Goal: Task Accomplishment & Management: Manage account settings

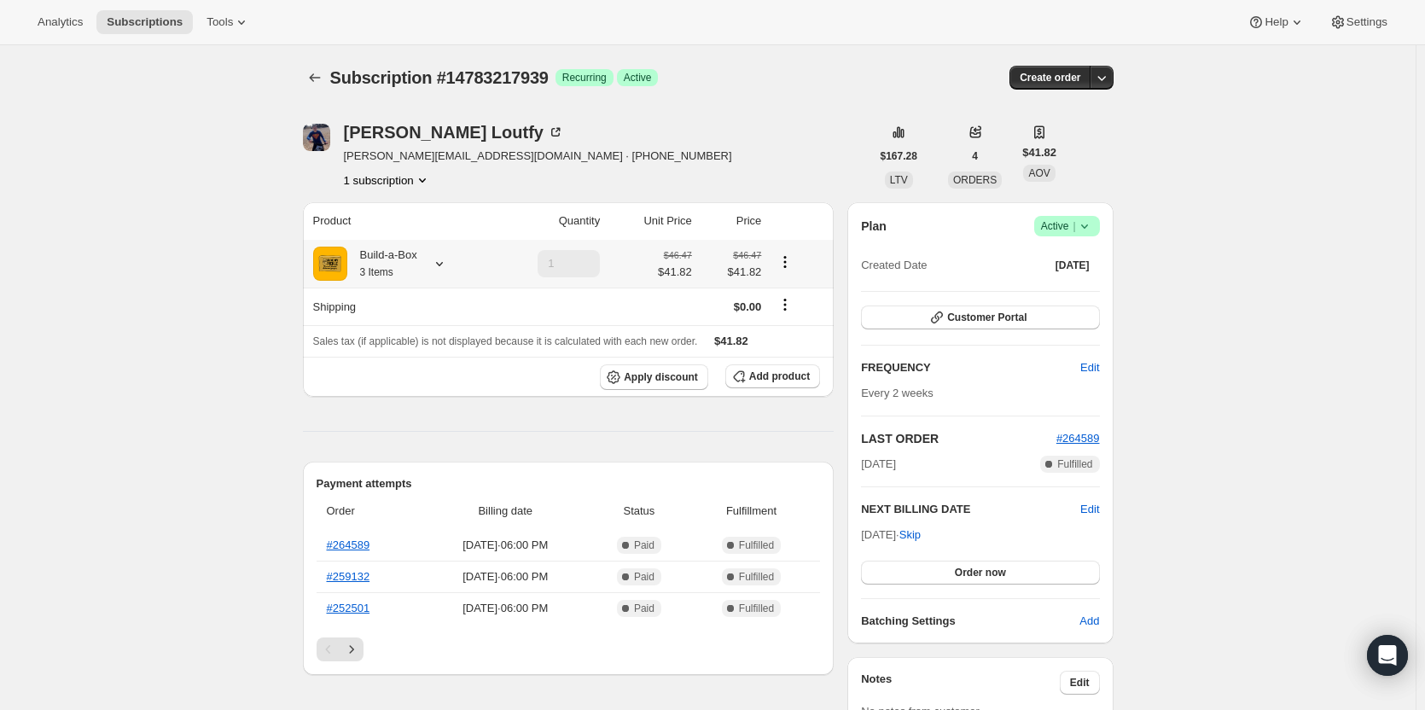
click at [435, 264] on icon at bounding box center [439, 263] width 17 height 17
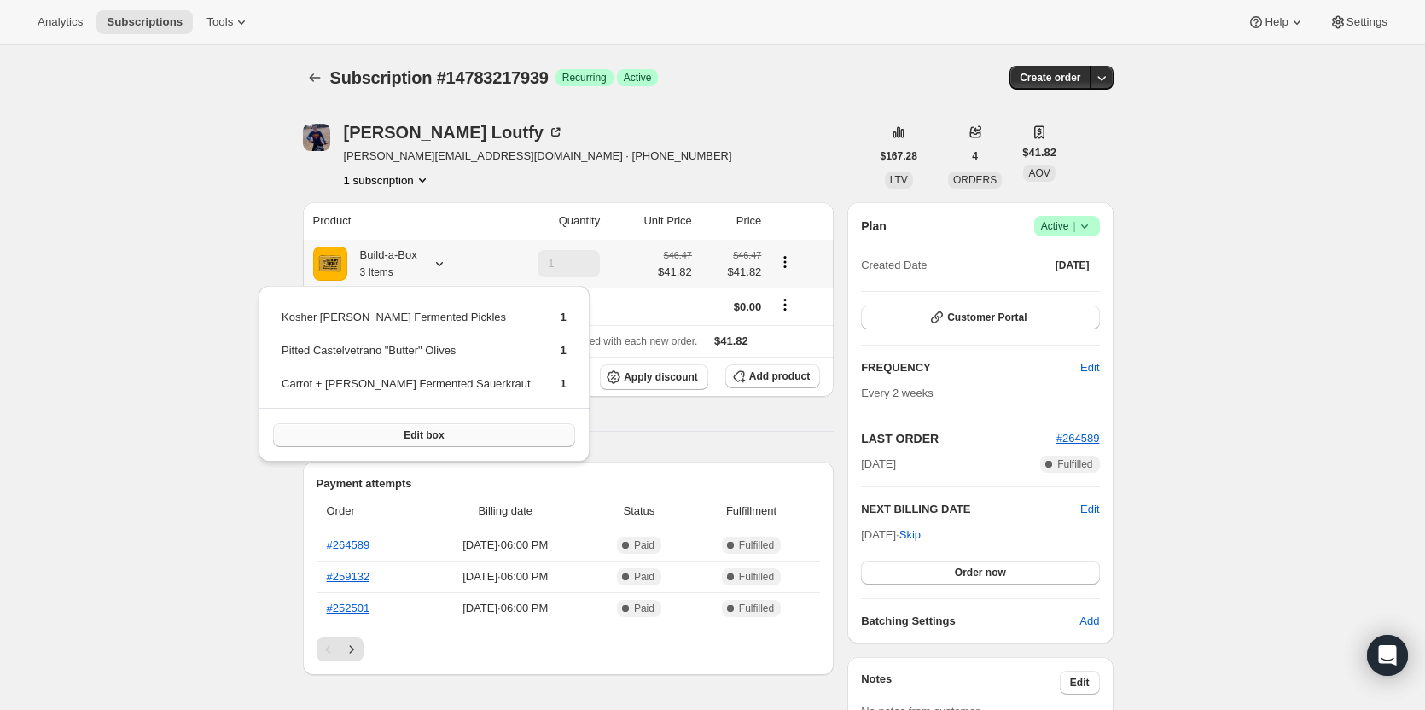
click at [454, 437] on button "Edit box" at bounding box center [424, 435] width 302 height 24
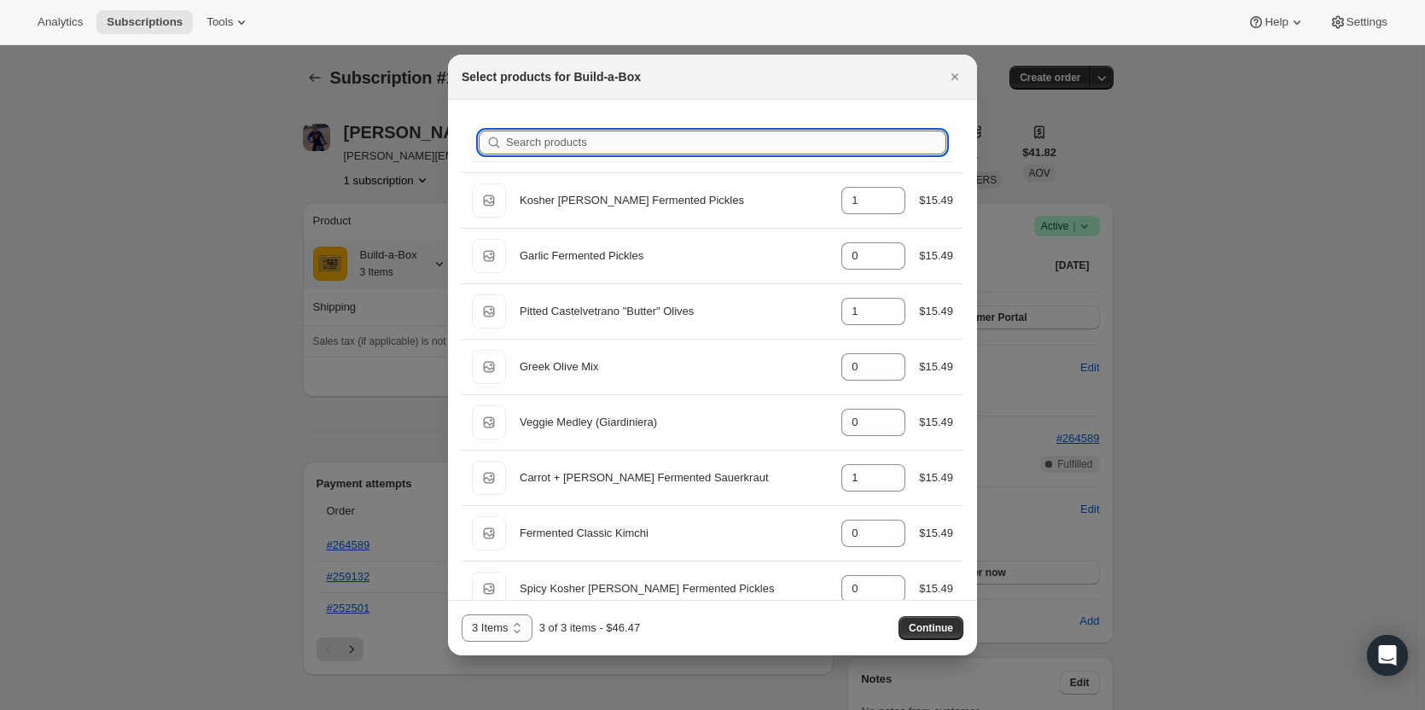
click at [647, 143] on input "Search products" at bounding box center [726, 143] width 440 height 24
type input "c"
type input "1"
type input "0"
type input "ca"
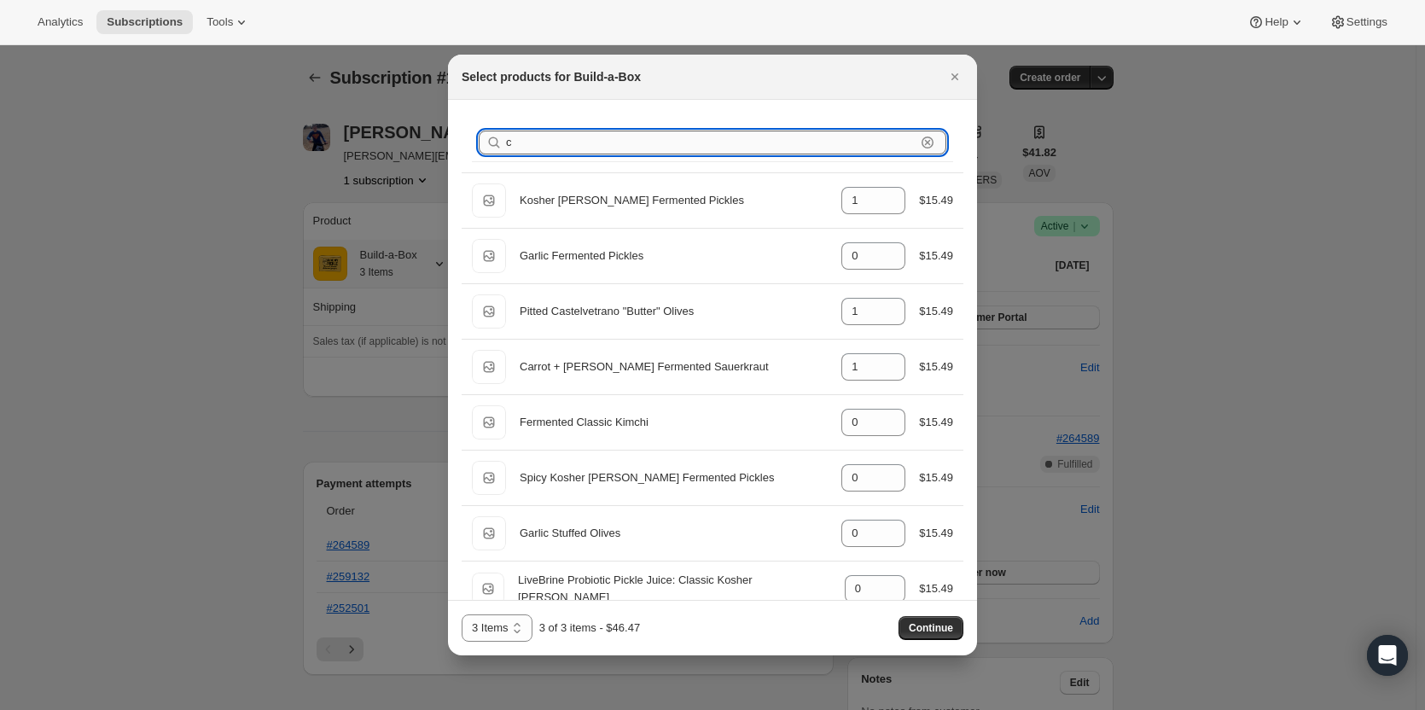
type input "1"
type input "0"
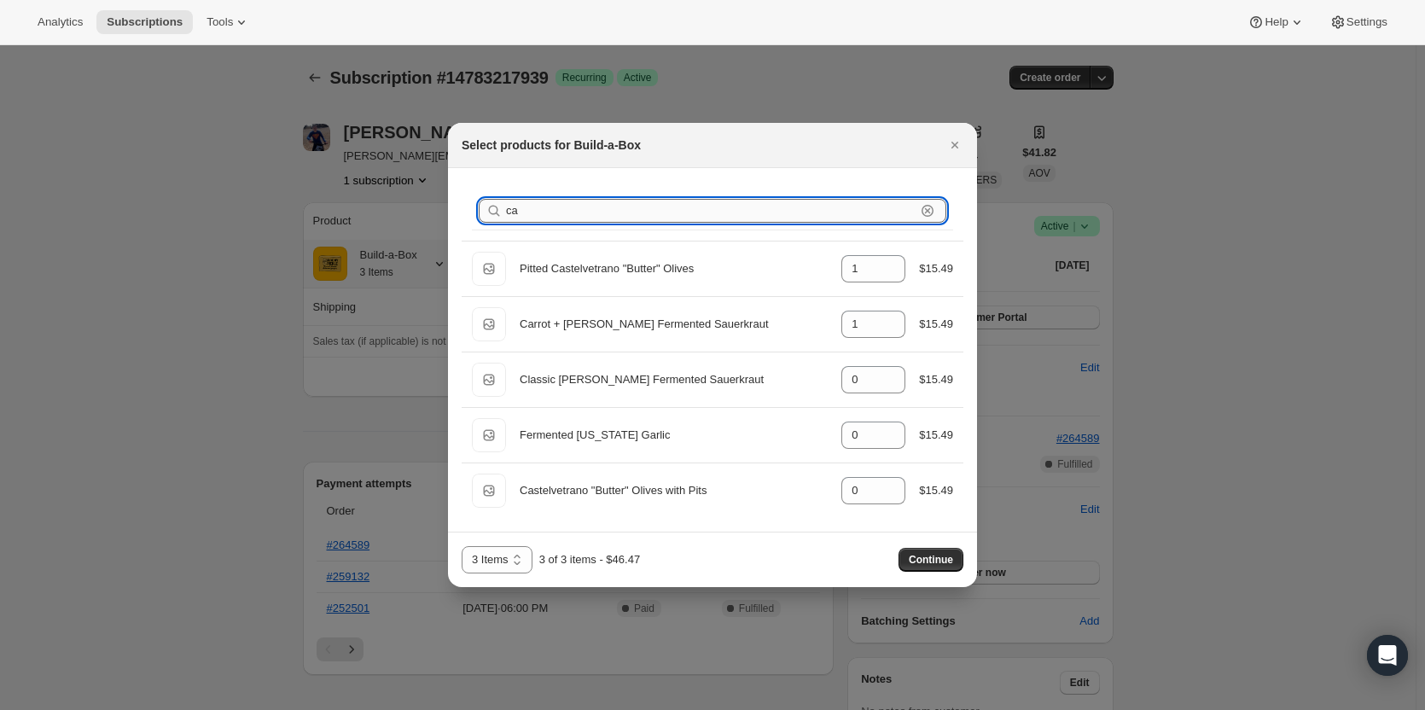
type input "car"
type input "0"
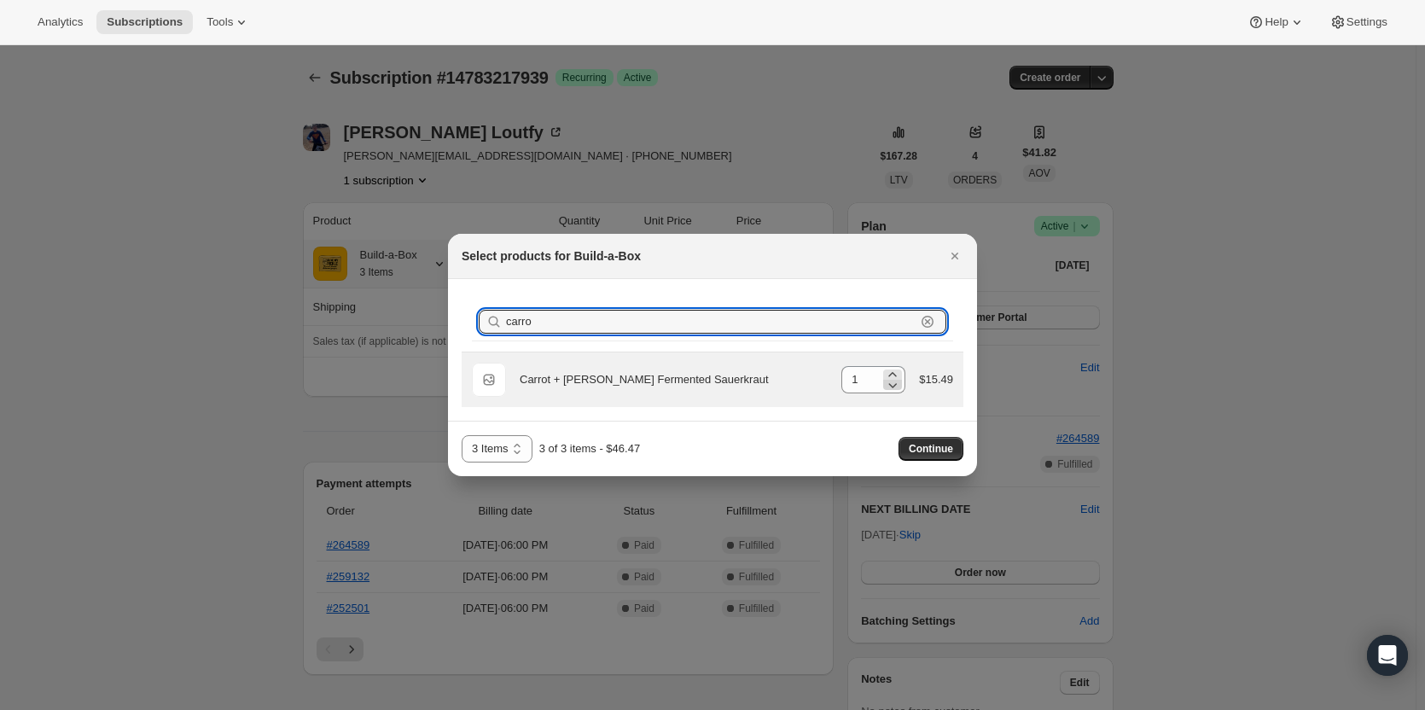
type input "carro"
click at [894, 389] on icon ":re5:" at bounding box center [892, 384] width 17 height 17
type input "0"
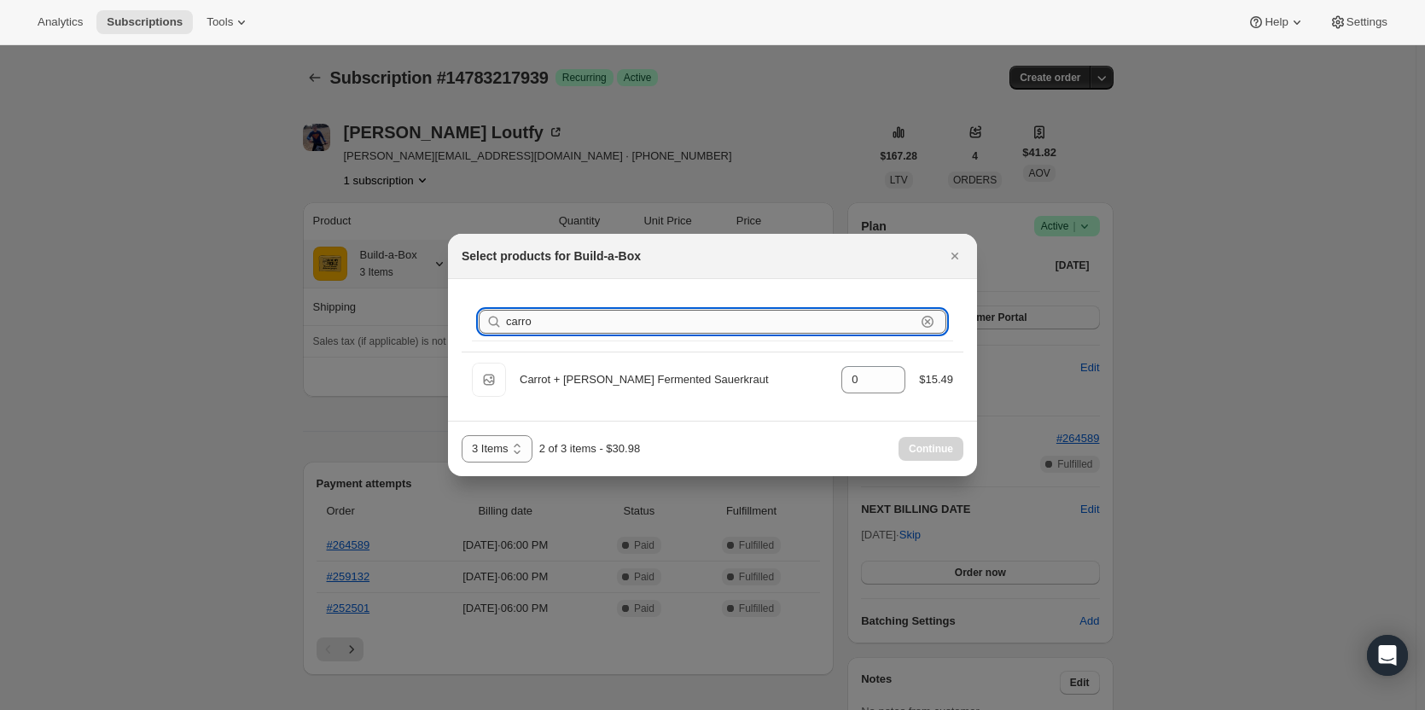
click at [633, 324] on input "carro" at bounding box center [710, 322] width 409 height 24
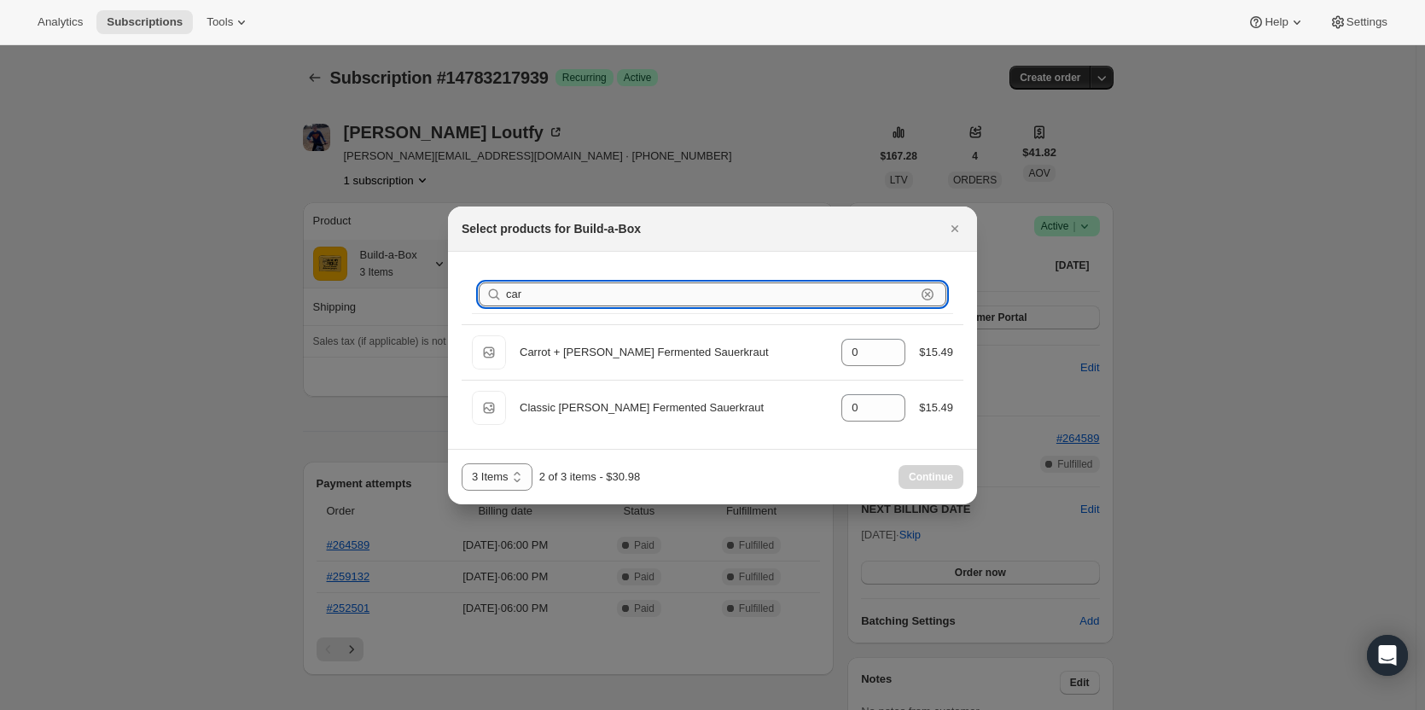
type input "ca"
type input "1"
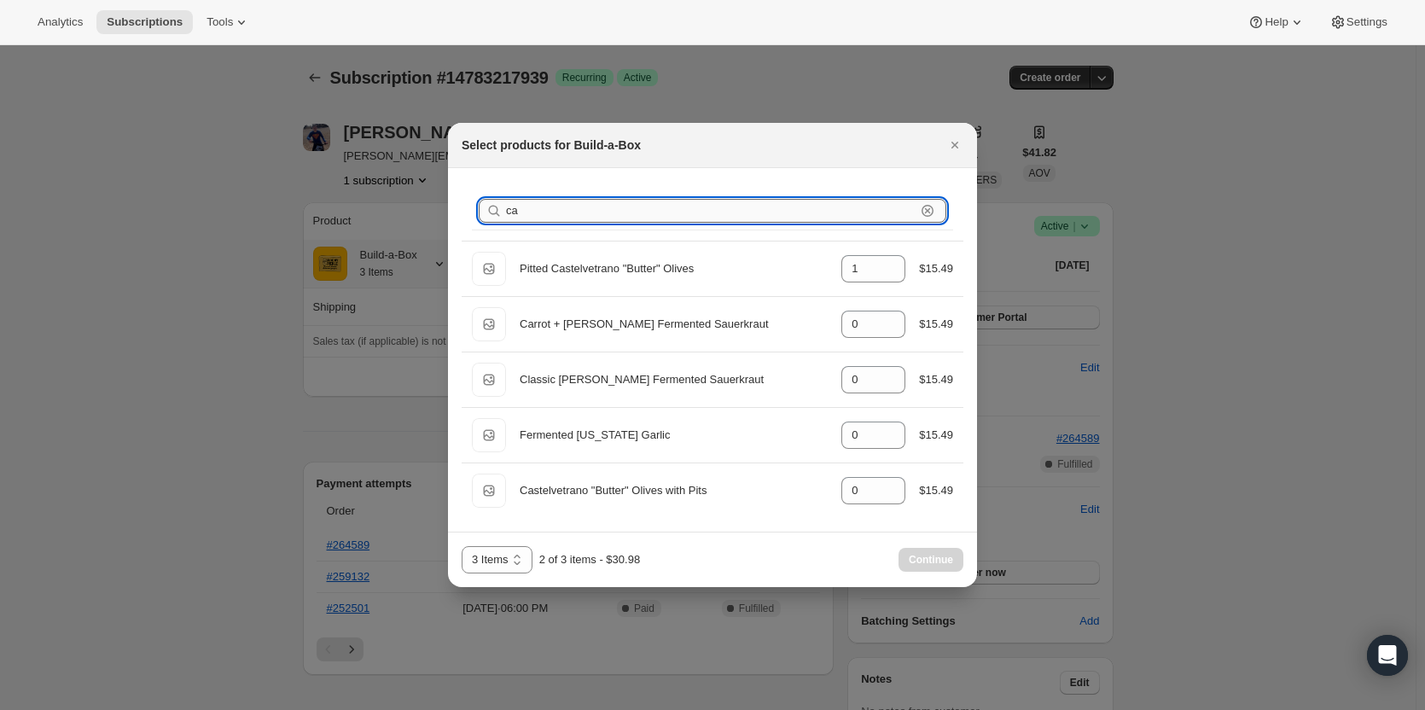
type input "c"
type input "1"
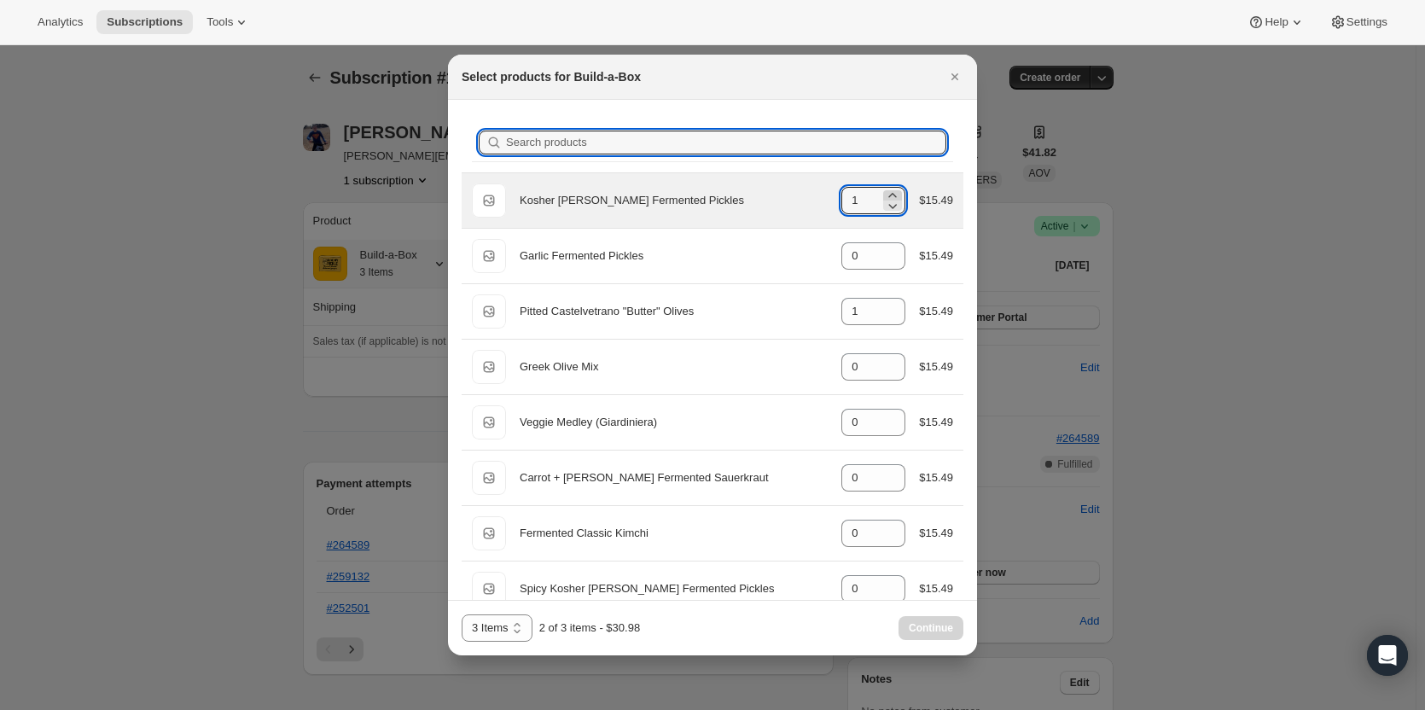
click at [889, 194] on icon ":re5:" at bounding box center [892, 195] width 17 height 17
type input "2"
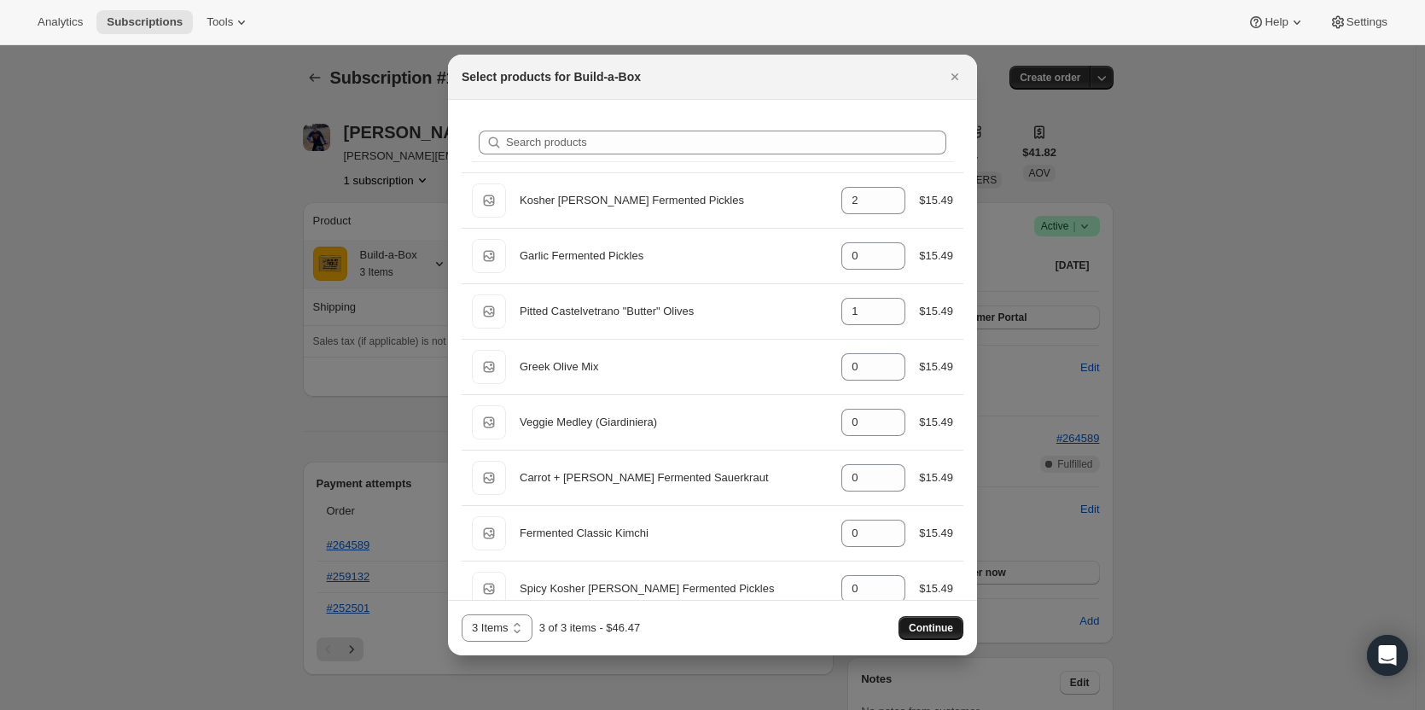
click at [933, 639] on button "Continue" at bounding box center [930, 628] width 65 height 24
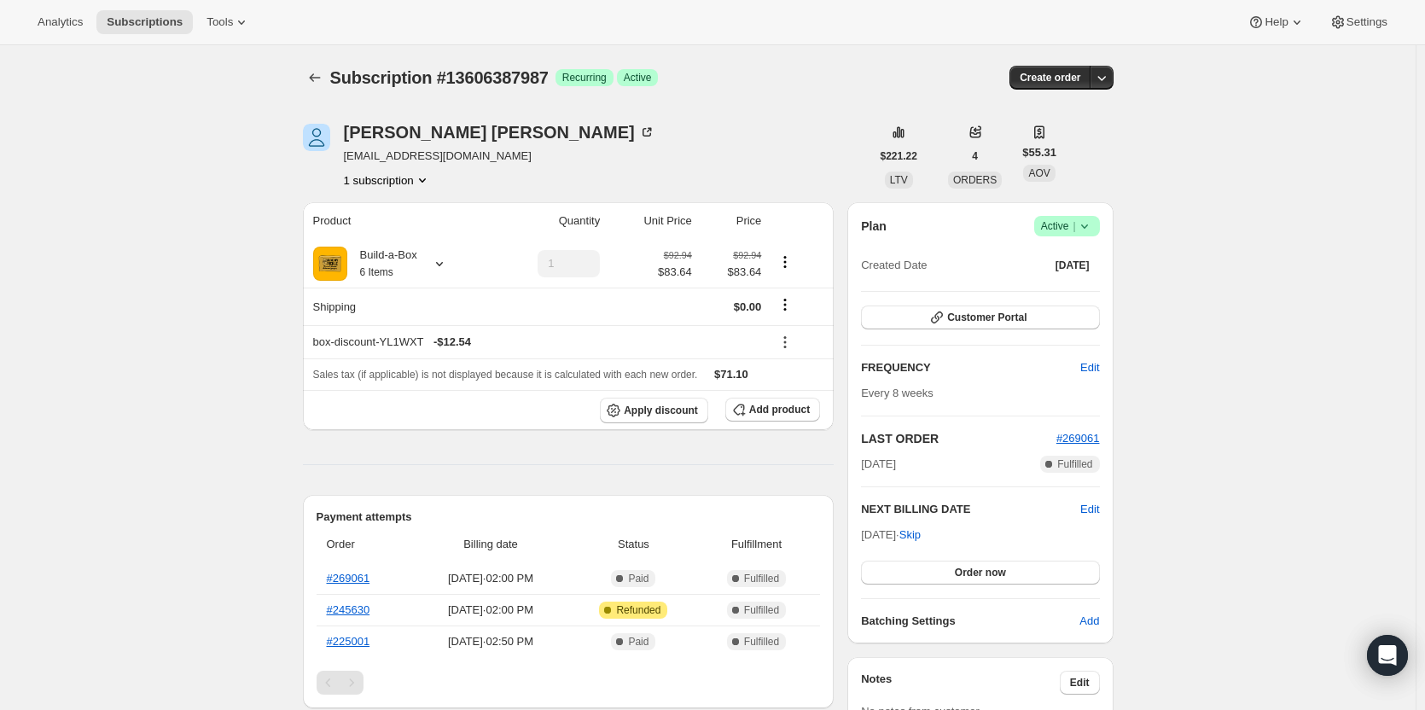
click at [1082, 225] on icon at bounding box center [1084, 226] width 17 height 17
click at [1093, 288] on span "Cancel subscription" at bounding box center [1072, 288] width 96 height 13
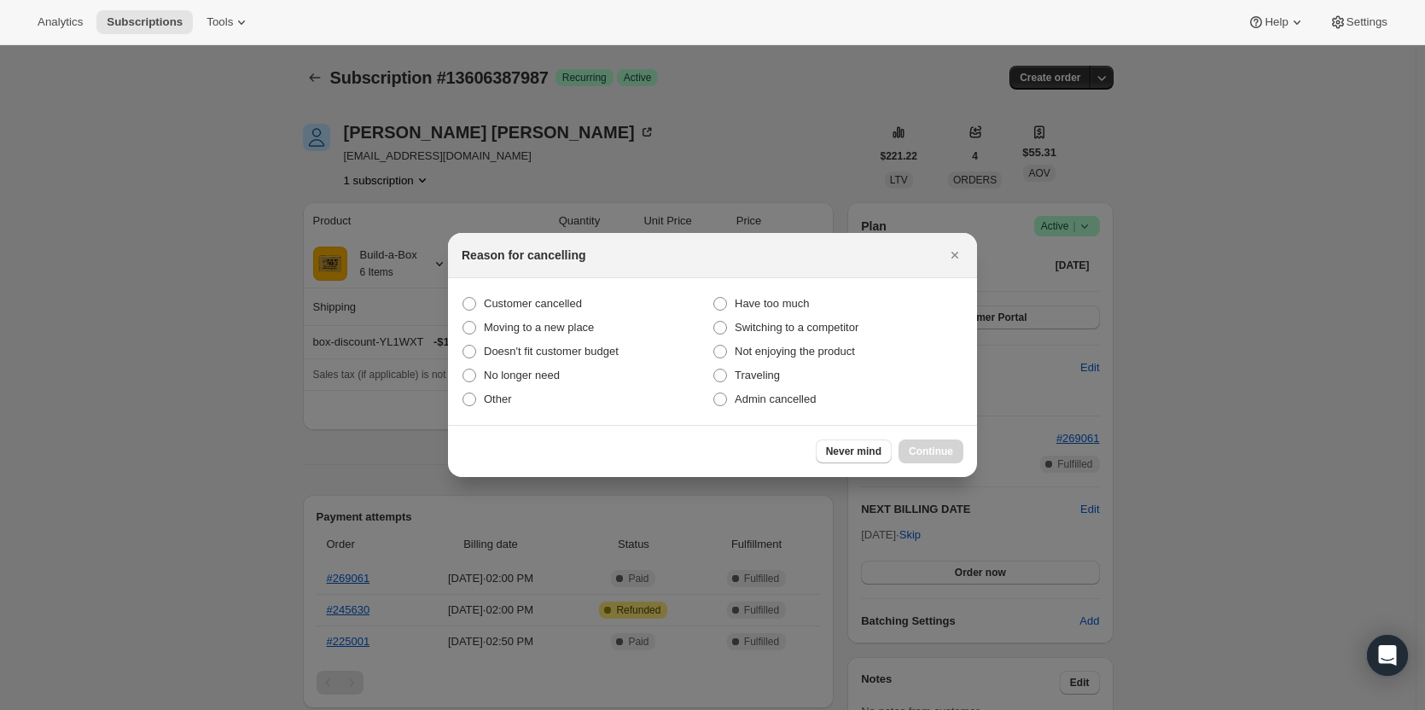
click at [547, 291] on section "Customer cancelled Have too much Moving to a new place Switching to a competito…" at bounding box center [712, 351] width 529 height 147
click at [550, 294] on label "Customer cancelled" at bounding box center [587, 304] width 251 height 24
click at [463, 297] on input "Customer cancelled" at bounding box center [462, 297] width 1 height 1
radio input "true"
click at [932, 442] on button "Continue" at bounding box center [930, 451] width 65 height 24
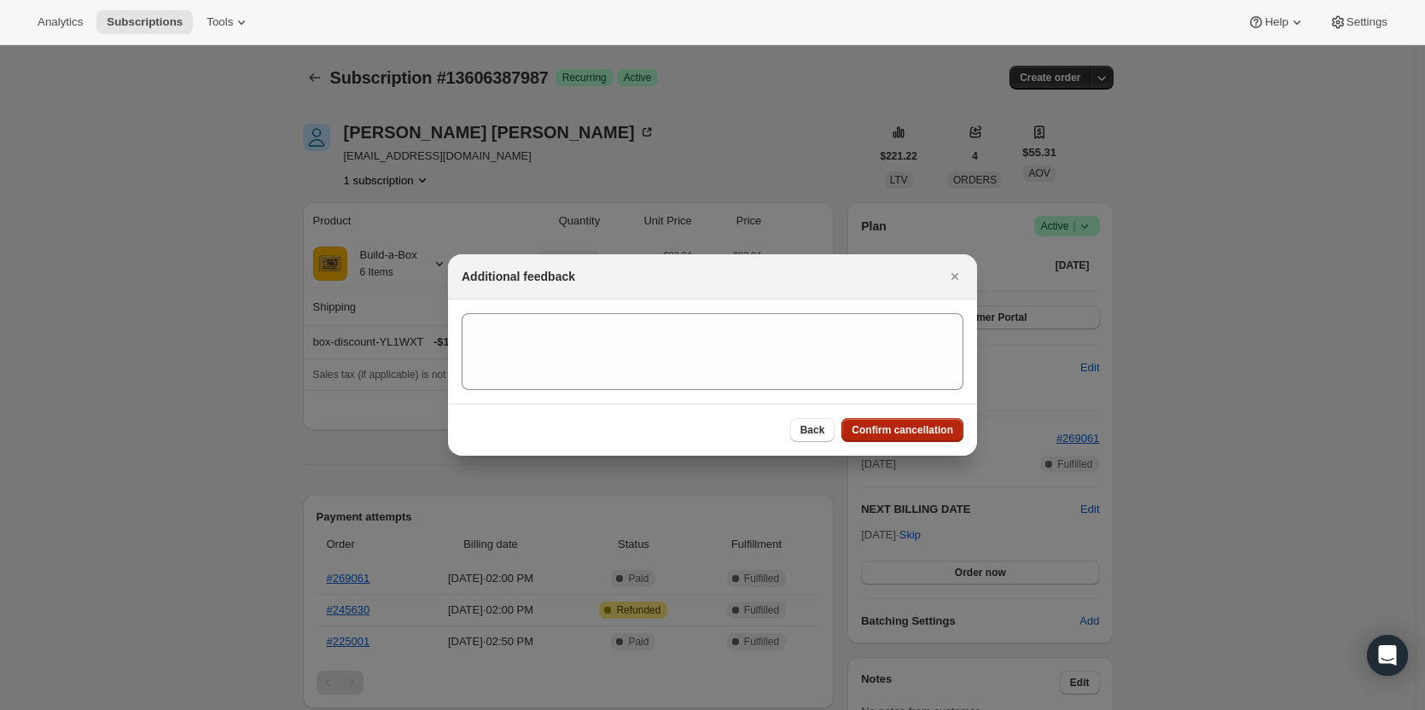
click at [920, 434] on span "Confirm cancellation" at bounding box center [902, 430] width 102 height 14
